Goal: Information Seeking & Learning: Learn about a topic

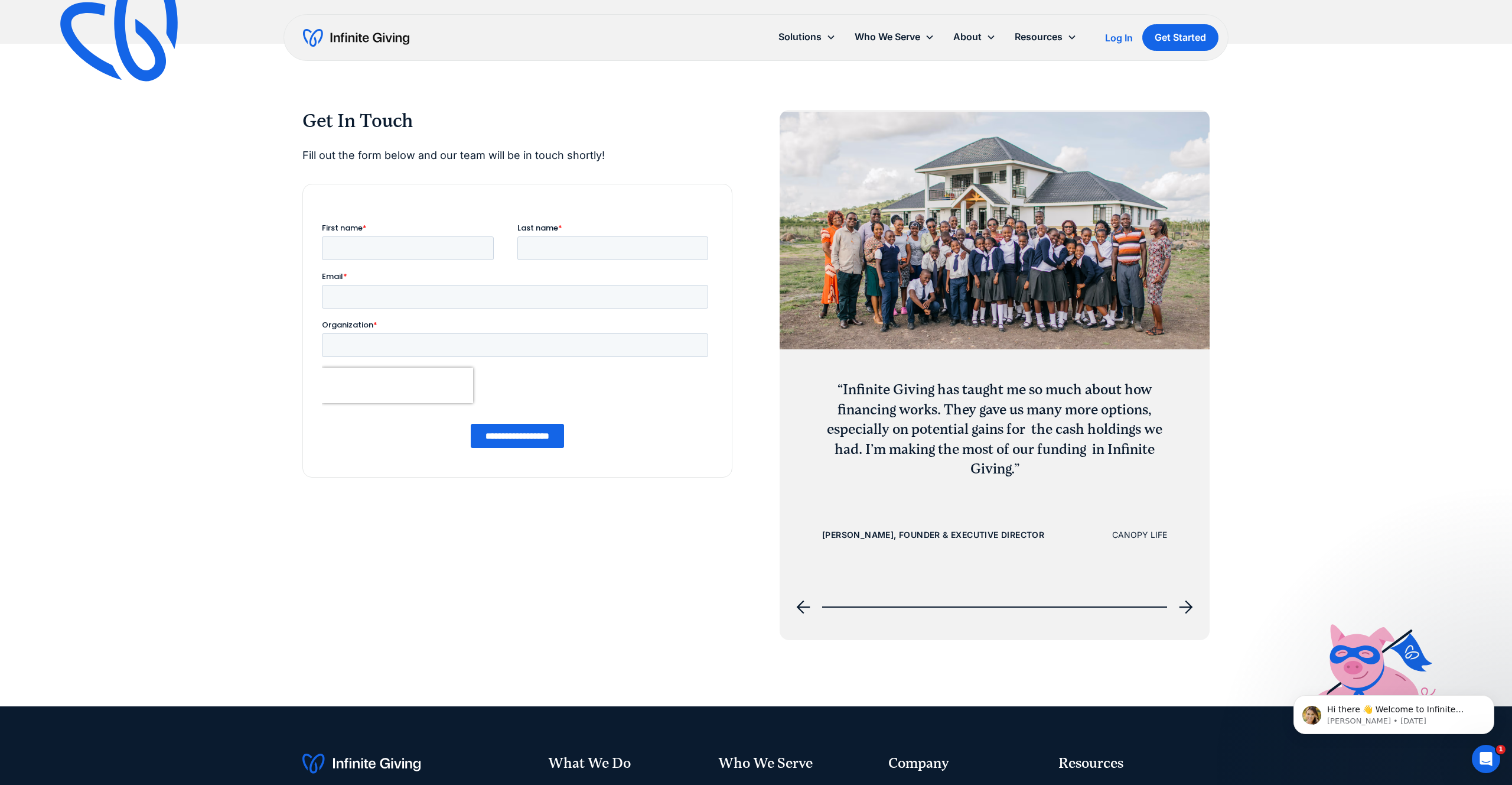
click at [1148, 536] on div "CANOPY LIFE" at bounding box center [1139, 535] width 55 height 15
drag, startPoint x: 1122, startPoint y: 534, endPoint x: 1139, endPoint y: 535, distance: 17.0
click at [1169, 534] on div "“Infinite Giving has taught me so much about how financing works. They gave us …" at bounding box center [995, 326] width 430 height 433
drag, startPoint x: 1114, startPoint y: 534, endPoint x: 1188, endPoint y: 535, distance: 74.0
click at [1188, 535] on div "“Infinite Giving has taught me so much about how financing works. They gave us …" at bounding box center [995, 326] width 430 height 433
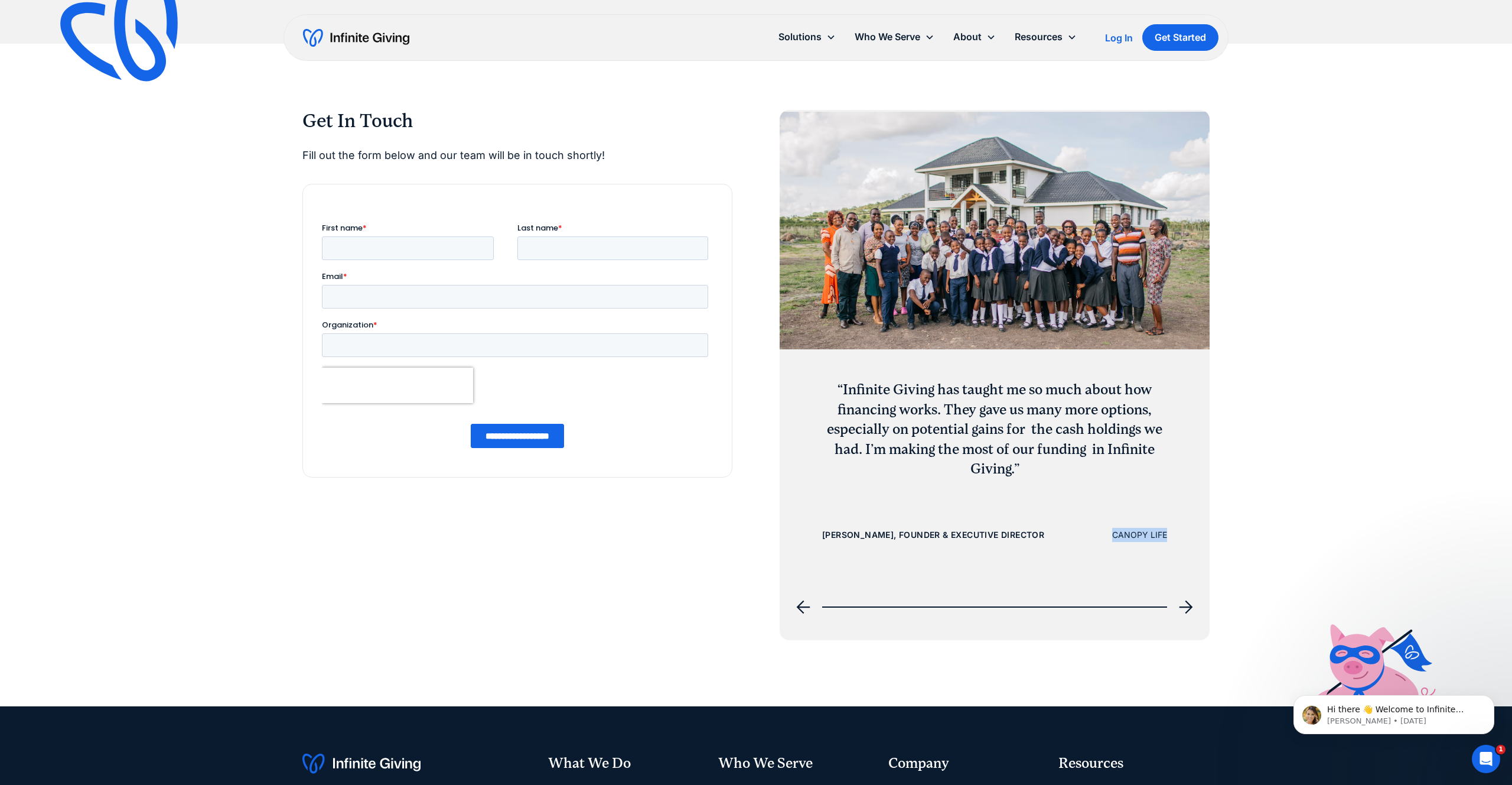
copy div "CANOPY LIFE"
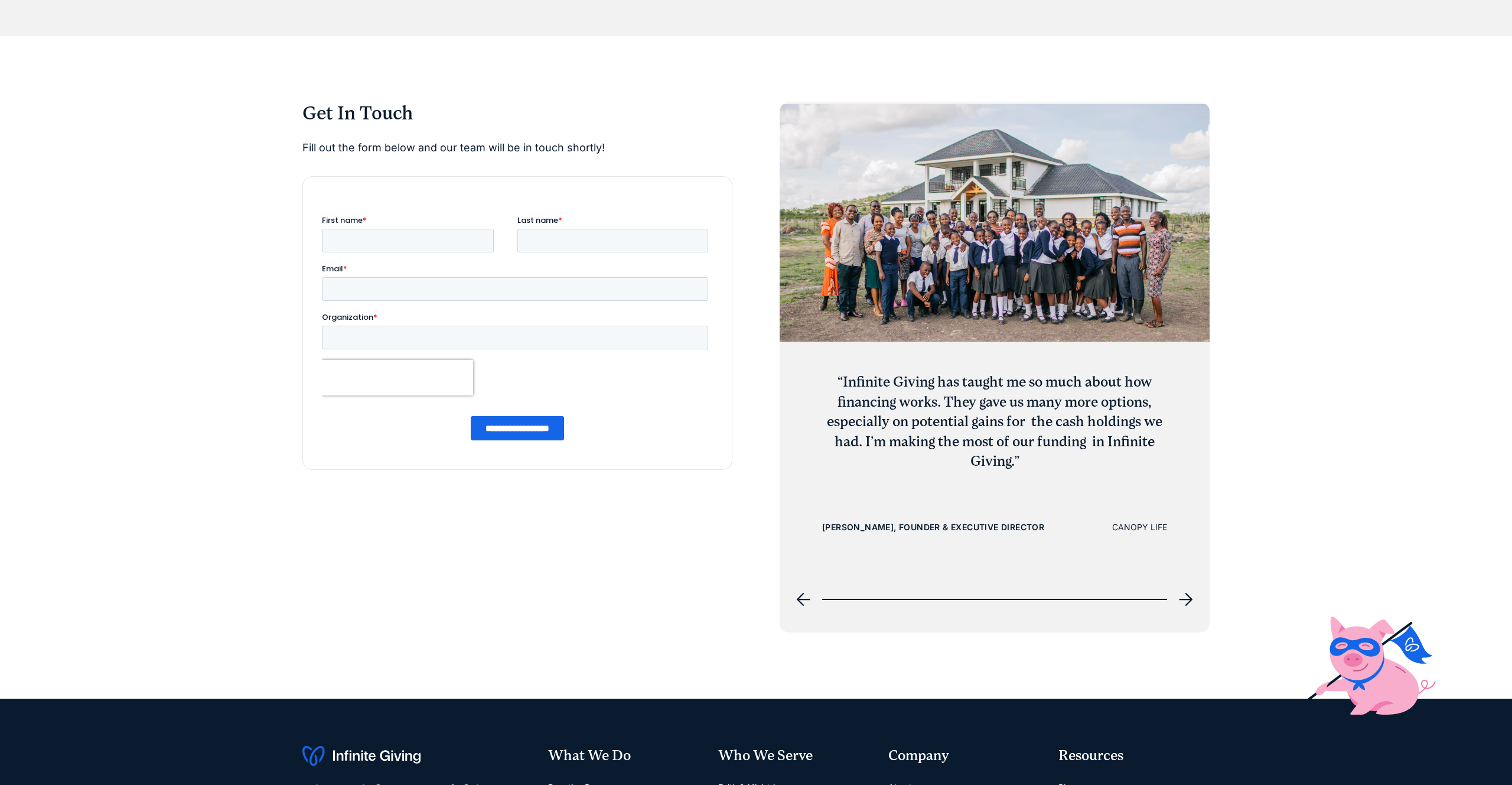
scroll to position [5476, 0]
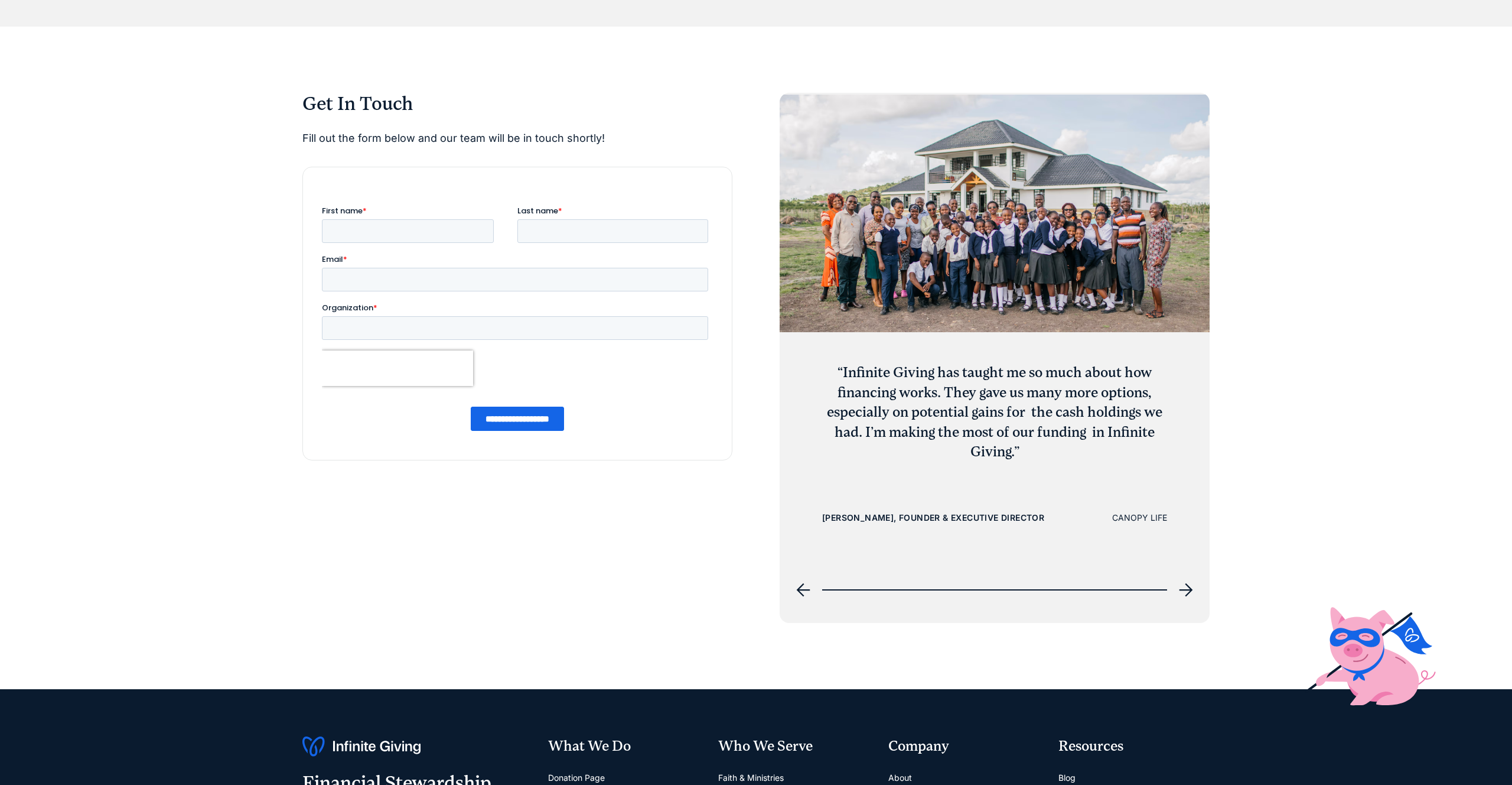
click at [1186, 588] on icon "next slide" at bounding box center [1186, 590] width 15 height 15
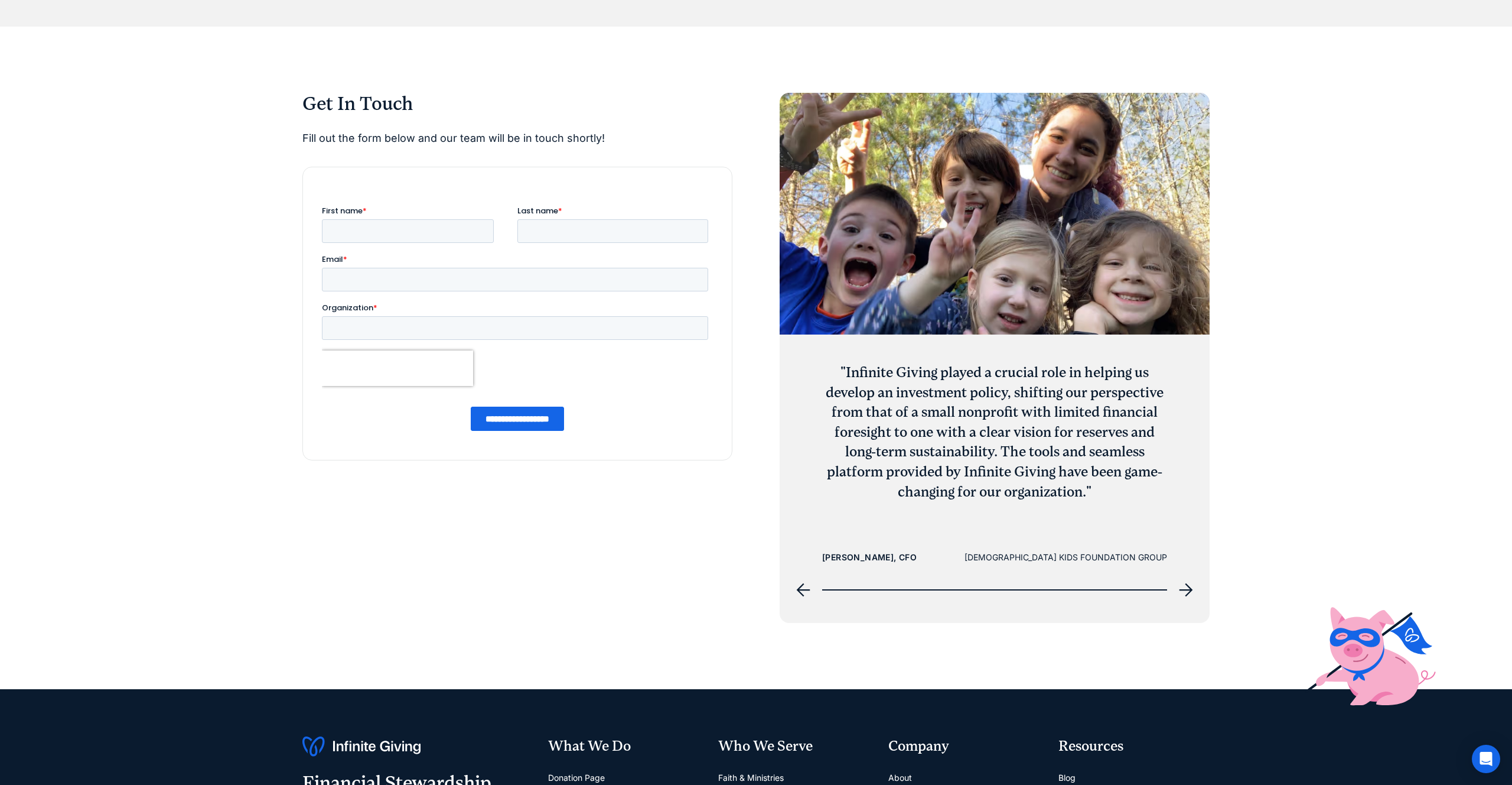
click at [1186, 588] on icon "next slide" at bounding box center [1186, 590] width 15 height 15
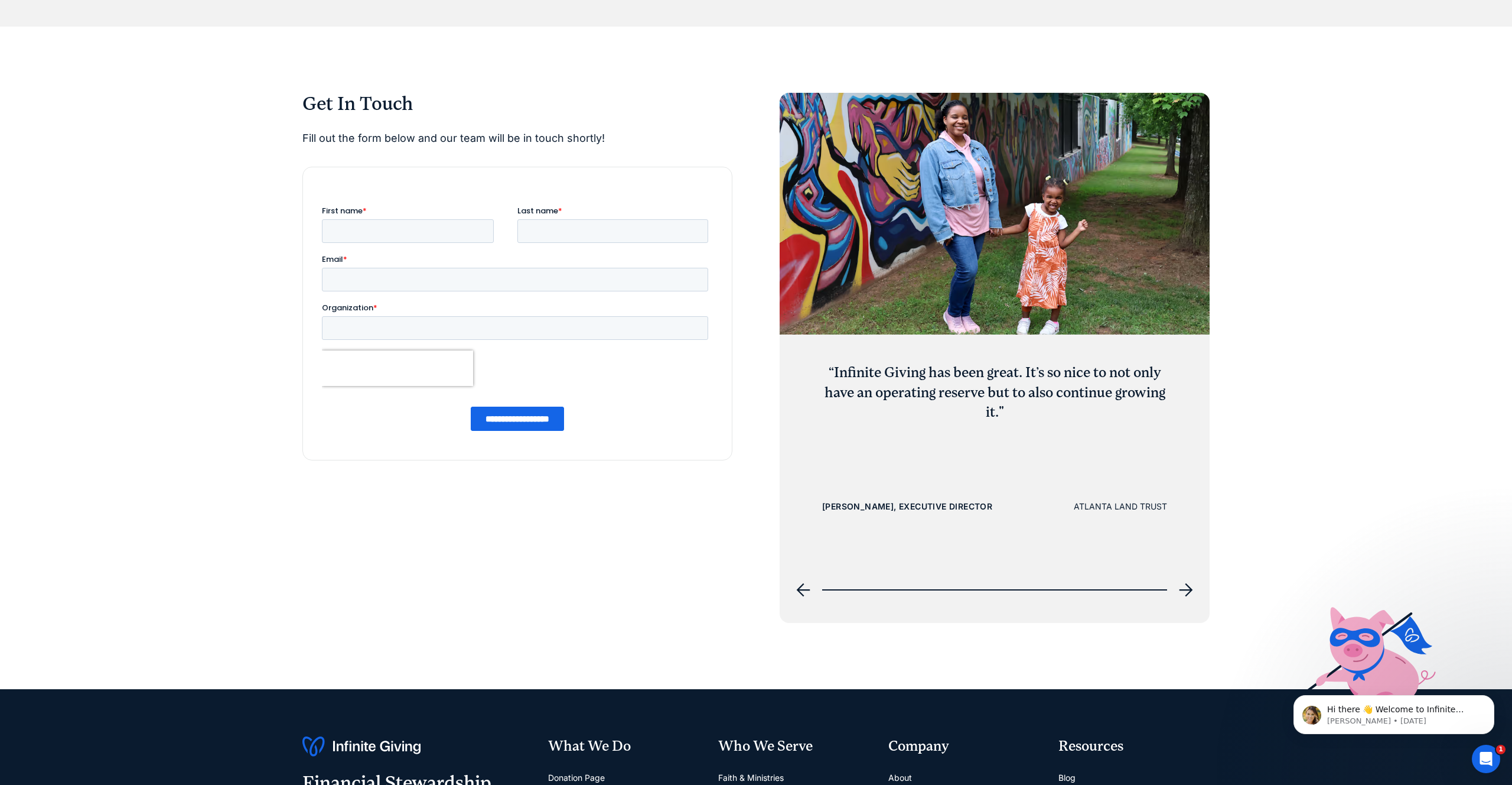
scroll to position [0, 0]
drag, startPoint x: 1075, startPoint y: 506, endPoint x: 1169, endPoint y: 504, distance: 94.0
click at [1169, 504] on div "“Infinite Giving has been great. It’s so nice to not only have an operating res…" at bounding box center [995, 304] width 430 height 422
copy div "Atlanta Land Trust"
click at [1274, 437] on div "Get In Touch Fill out the form below and our team will be in touch shortly! “In…" at bounding box center [756, 358] width 1512 height 663
